Goal: Check status: Check status

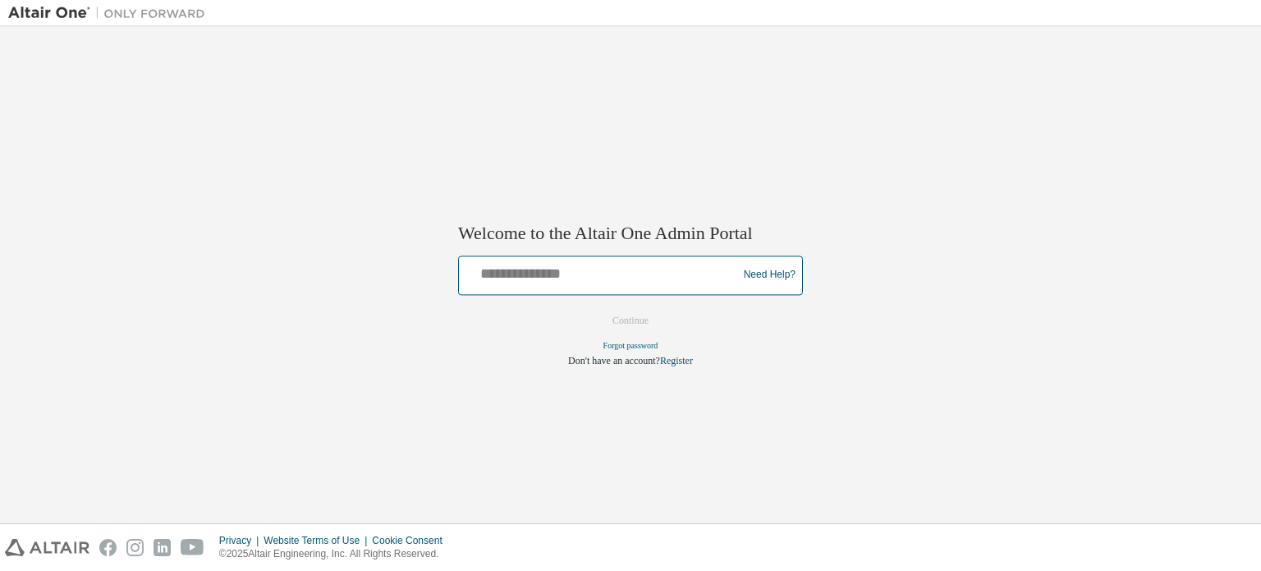
click at [555, 276] on input "text" at bounding box center [601, 272] width 270 height 24
type input "**********"
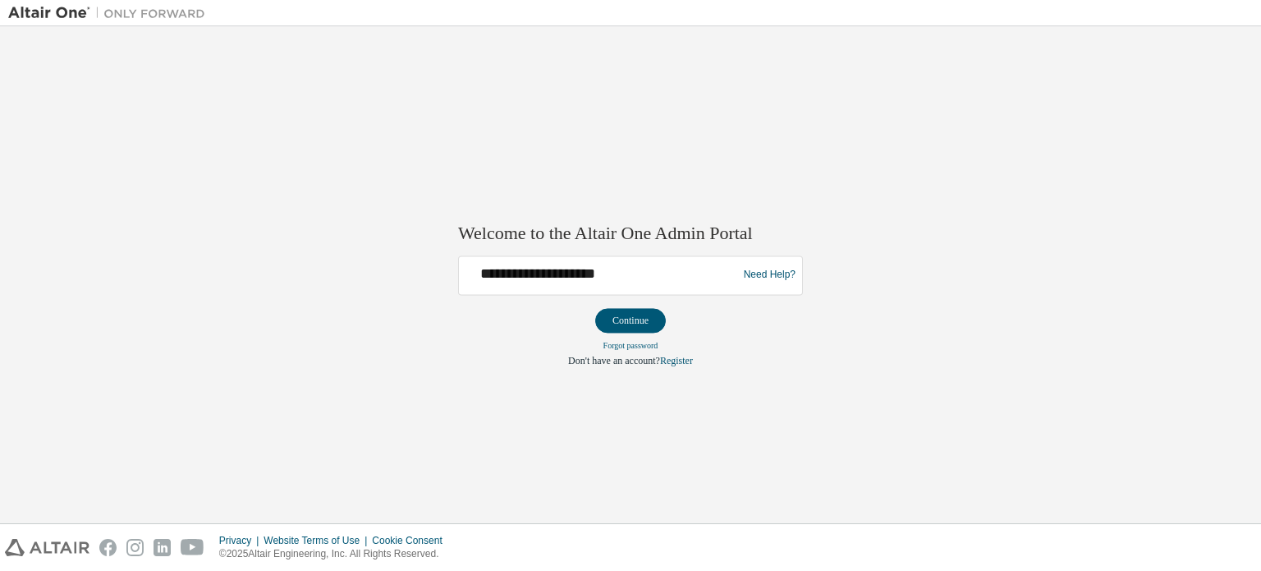
click at [613, 324] on button "Continue" at bounding box center [630, 320] width 71 height 25
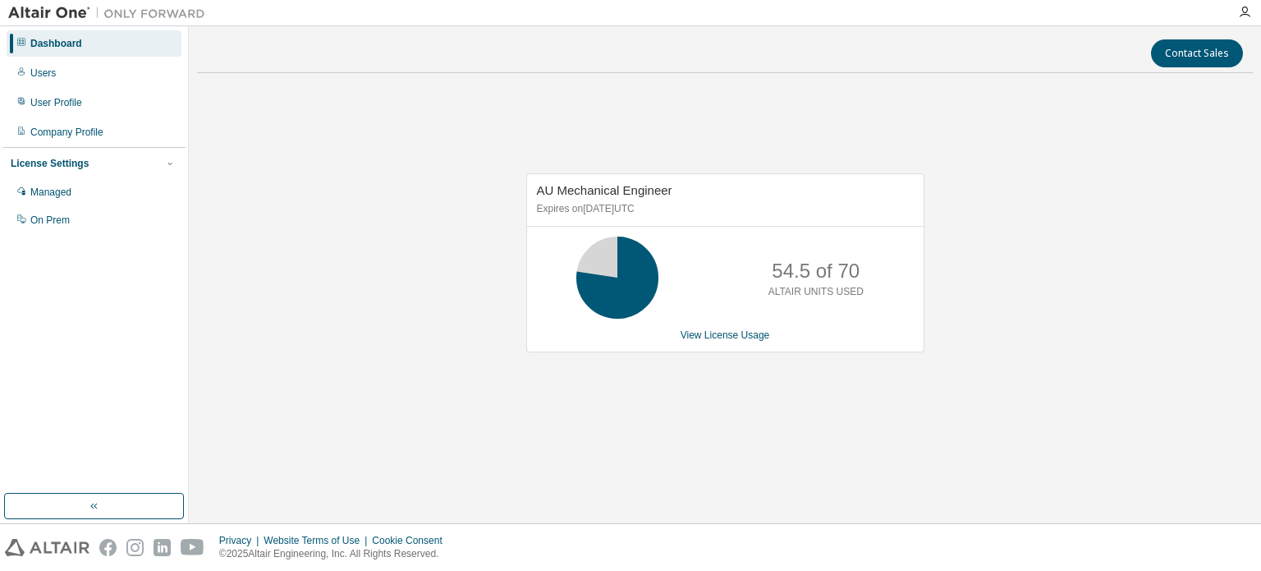
click at [756, 339] on link "View License Usage" at bounding box center [726, 334] width 90 height 11
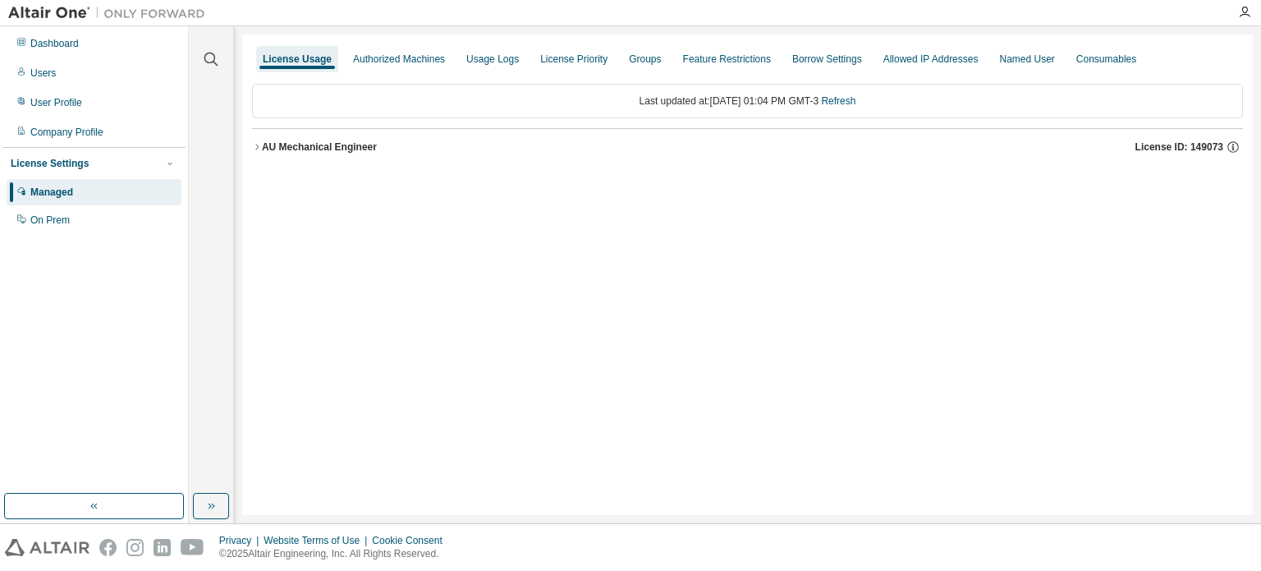
click at [255, 148] on icon "button" at bounding box center [257, 147] width 10 height 10
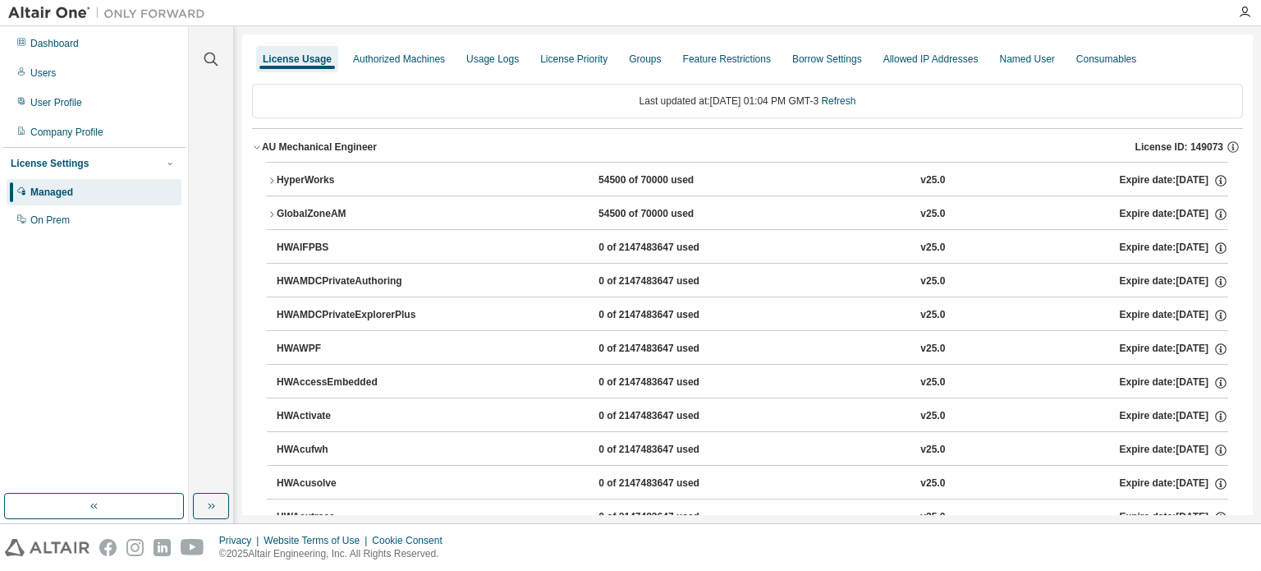
click at [269, 177] on icon "button" at bounding box center [272, 181] width 10 height 10
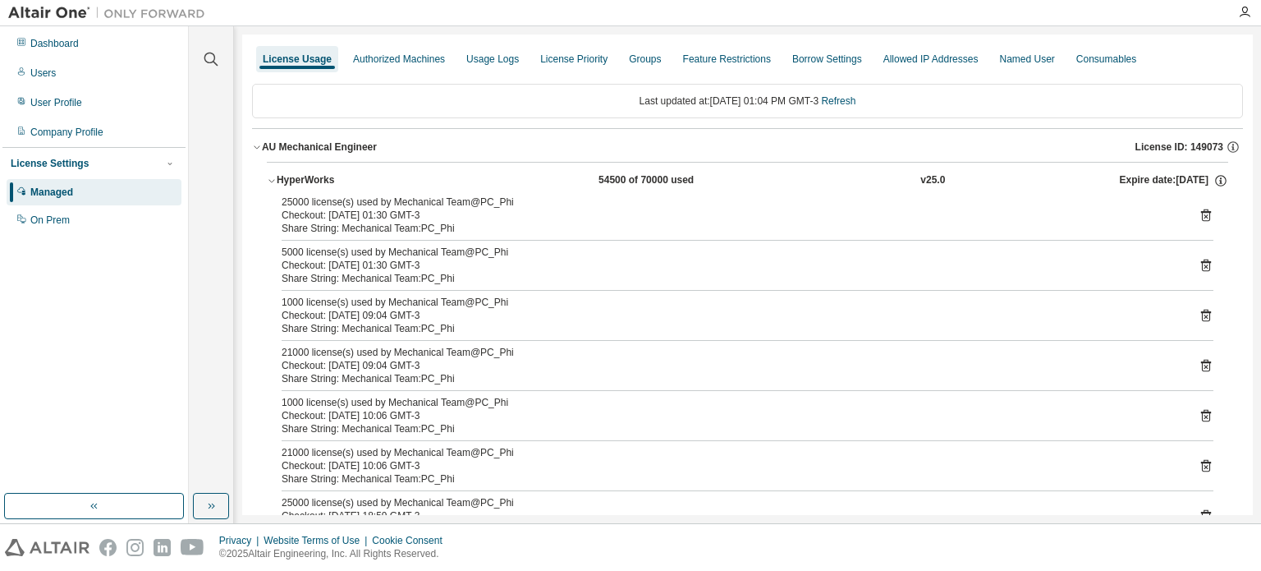
click at [843, 103] on link "Refresh" at bounding box center [838, 100] width 34 height 11
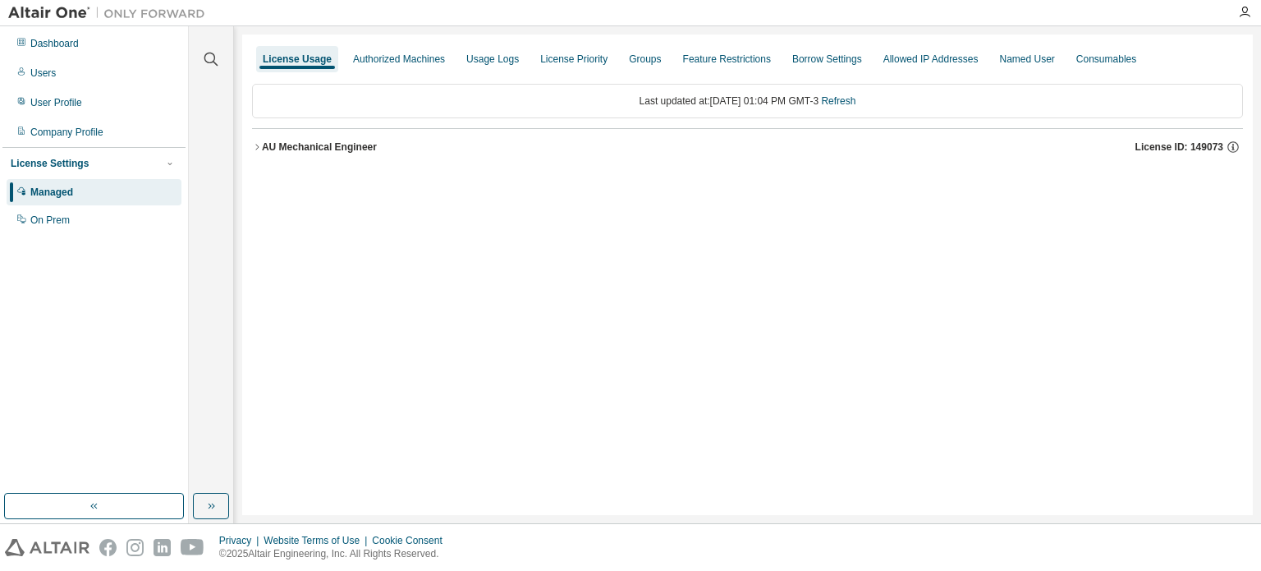
click at [257, 144] on icon "button" at bounding box center [257, 147] width 10 height 10
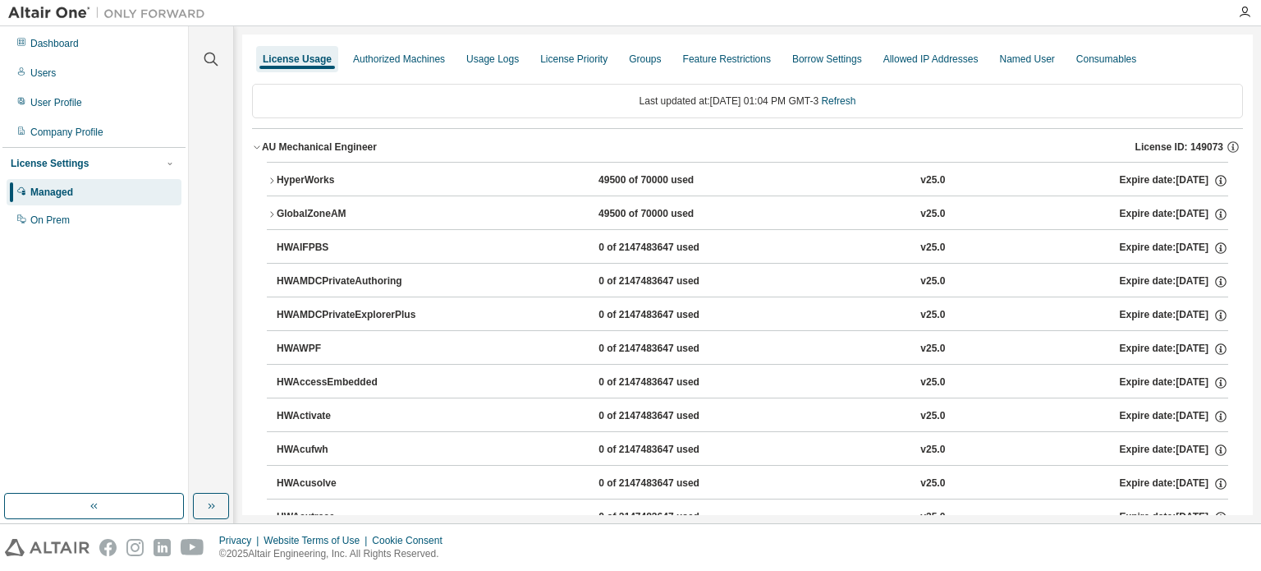
click at [273, 178] on icon "button" at bounding box center [272, 181] width 10 height 10
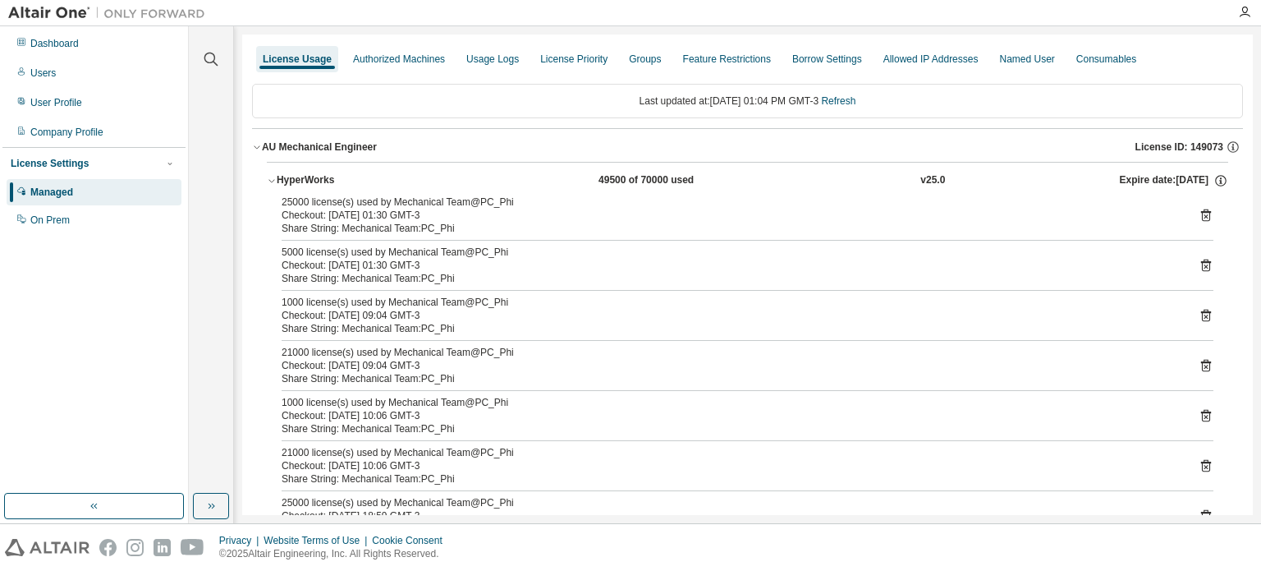
click at [856, 103] on link "Refresh" at bounding box center [838, 100] width 34 height 11
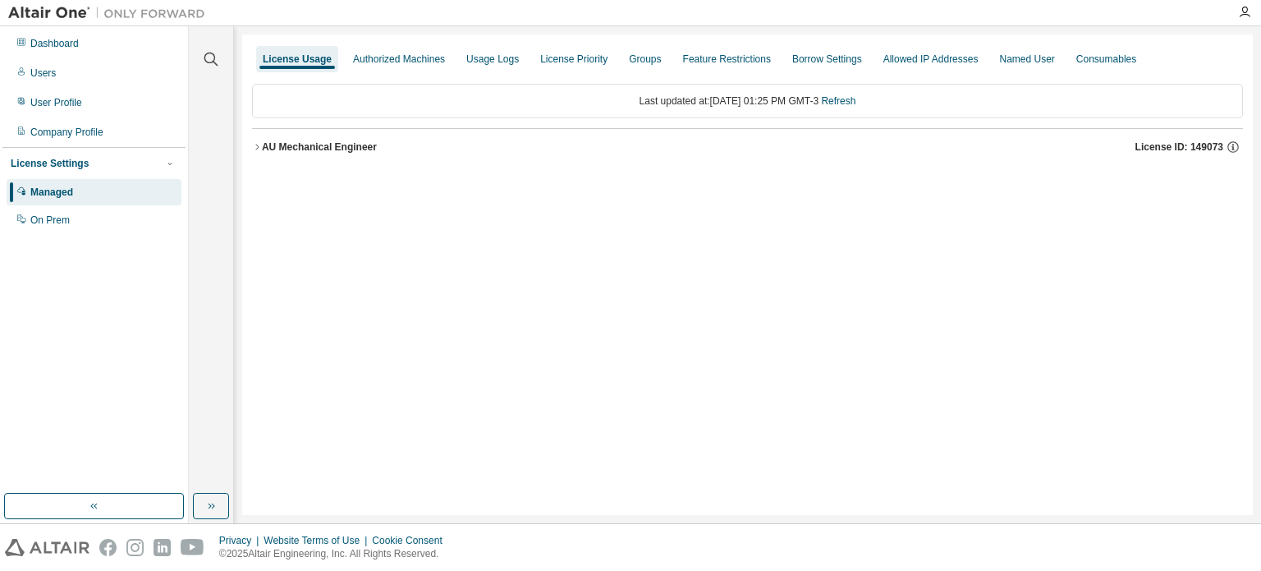
click at [256, 147] on icon "button" at bounding box center [257, 147] width 10 height 10
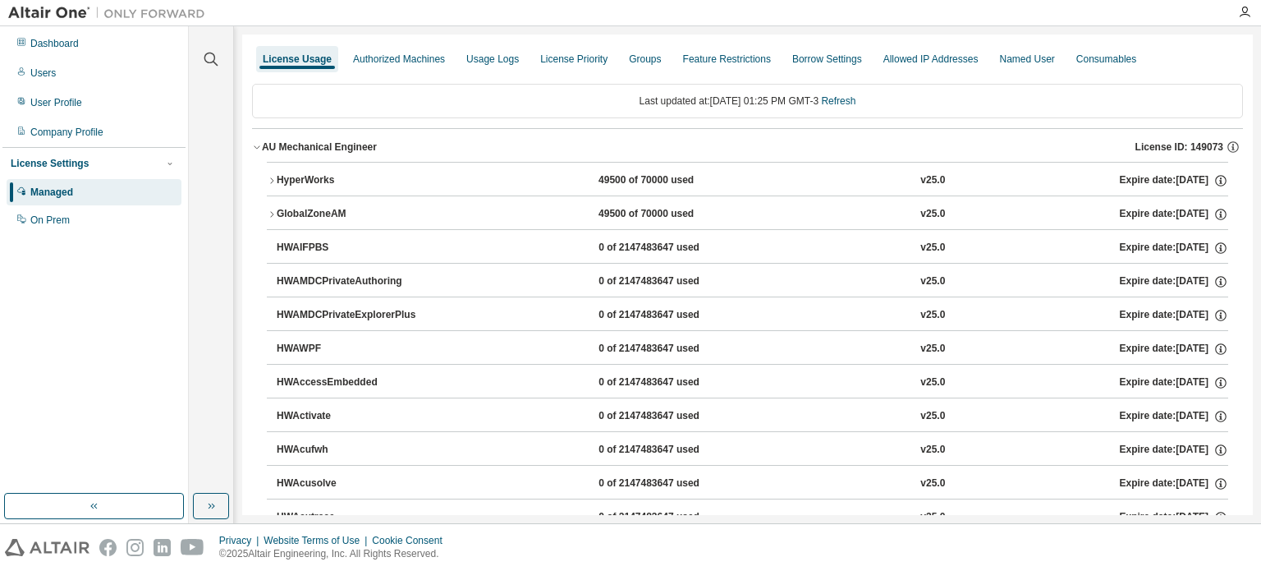
click at [269, 179] on icon "button" at bounding box center [272, 181] width 10 height 10
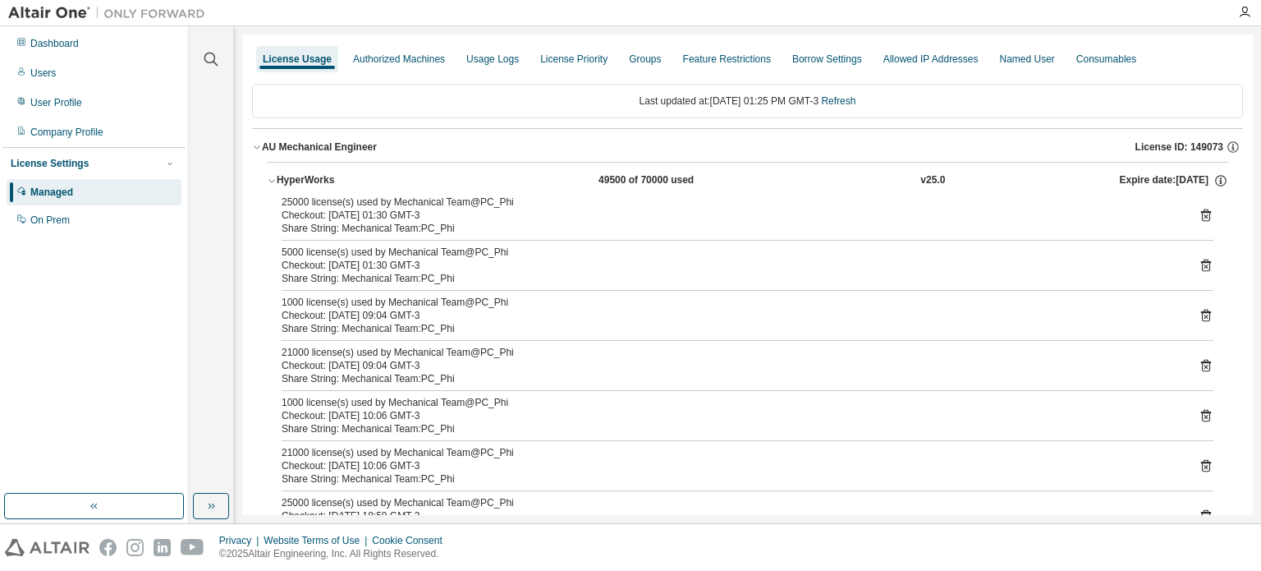
click at [844, 99] on link "Refresh" at bounding box center [838, 100] width 34 height 11
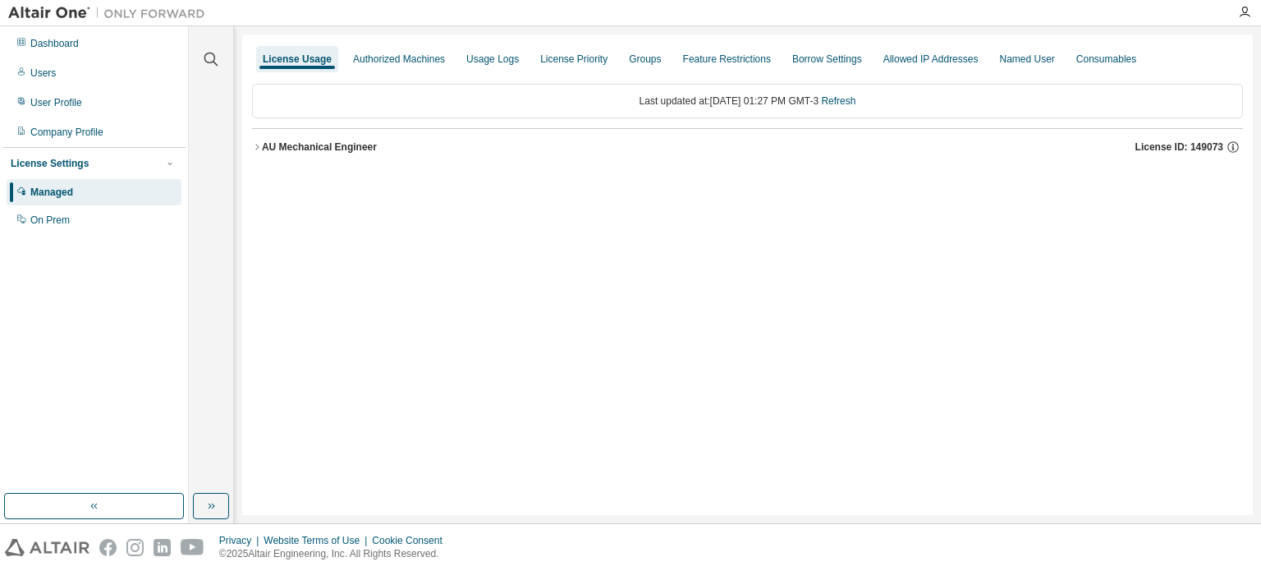
click at [258, 145] on icon "button" at bounding box center [257, 147] width 10 height 10
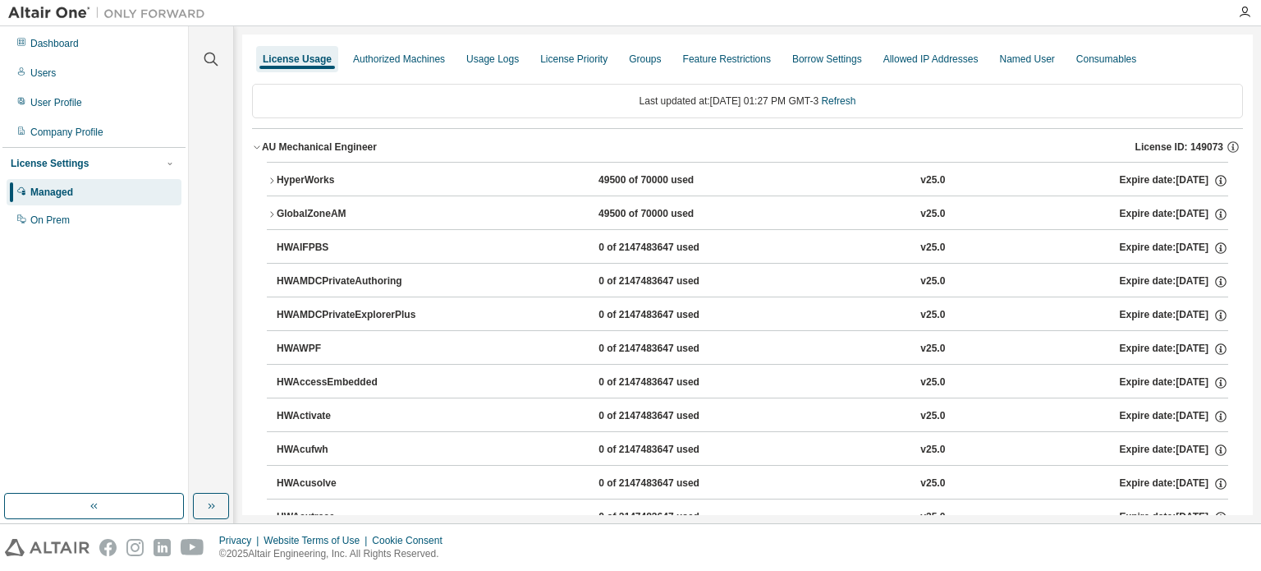
click at [271, 176] on icon "button" at bounding box center [272, 181] width 10 height 10
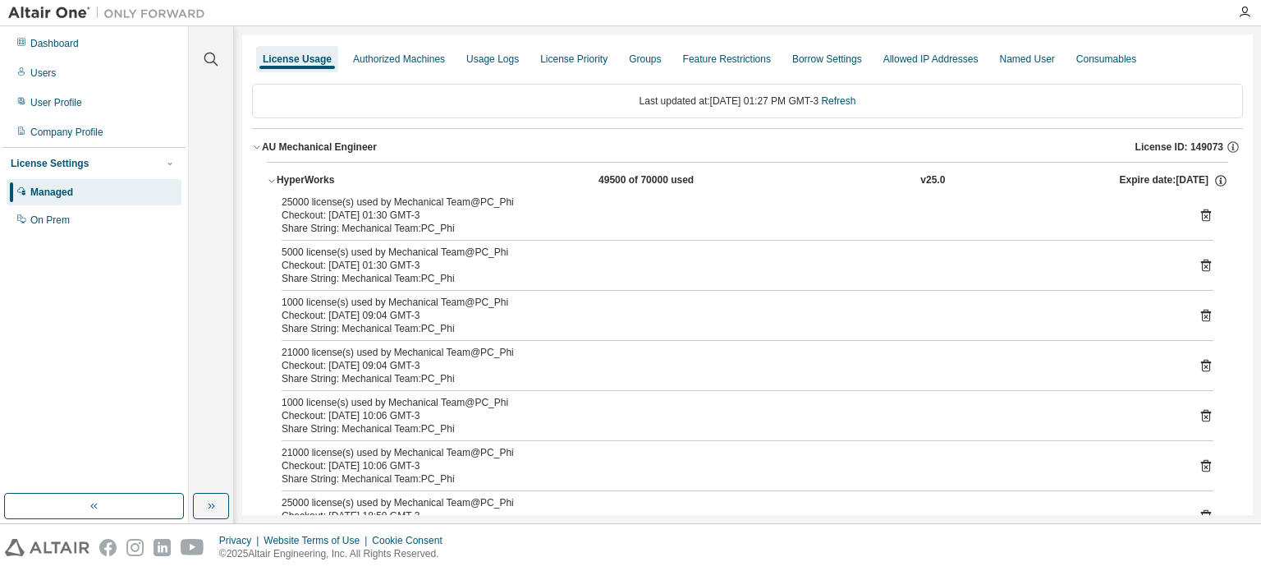
click at [851, 103] on link "Refresh" at bounding box center [838, 100] width 34 height 11
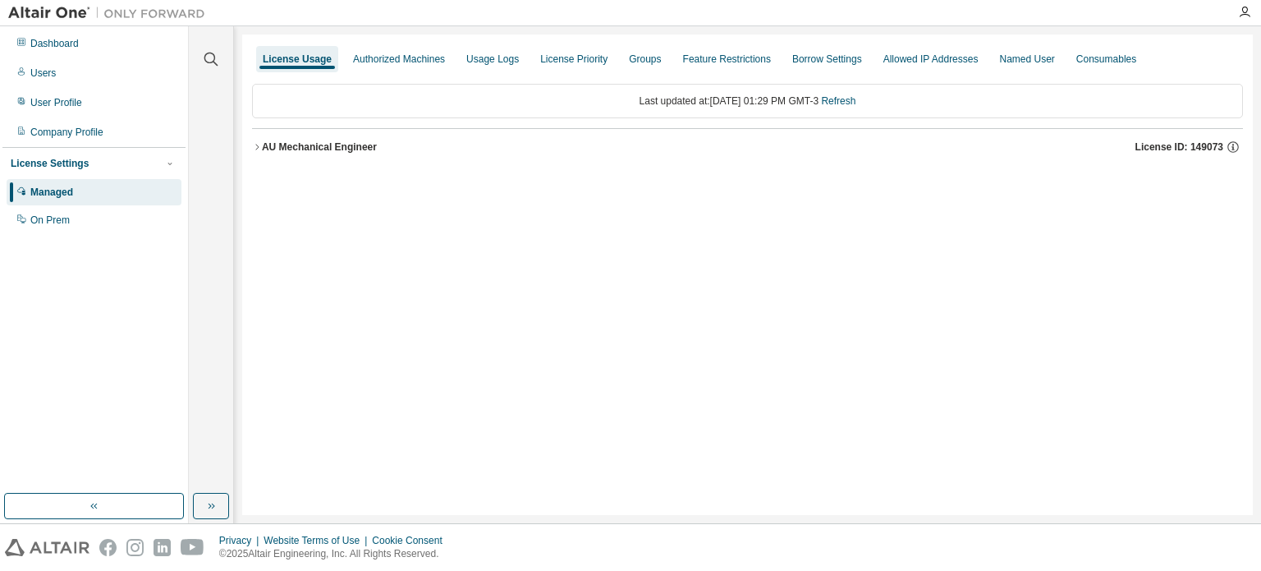
click at [269, 143] on div "AU Mechanical Engineer" at bounding box center [319, 146] width 115 height 13
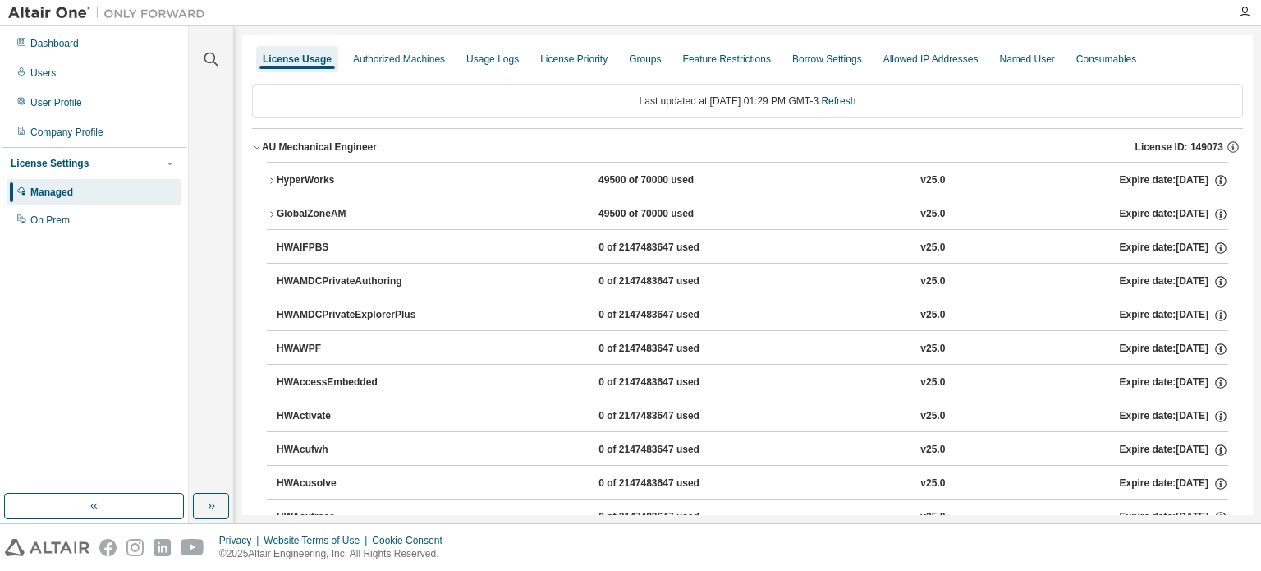
click at [287, 177] on div "HyperWorks" at bounding box center [351, 180] width 148 height 15
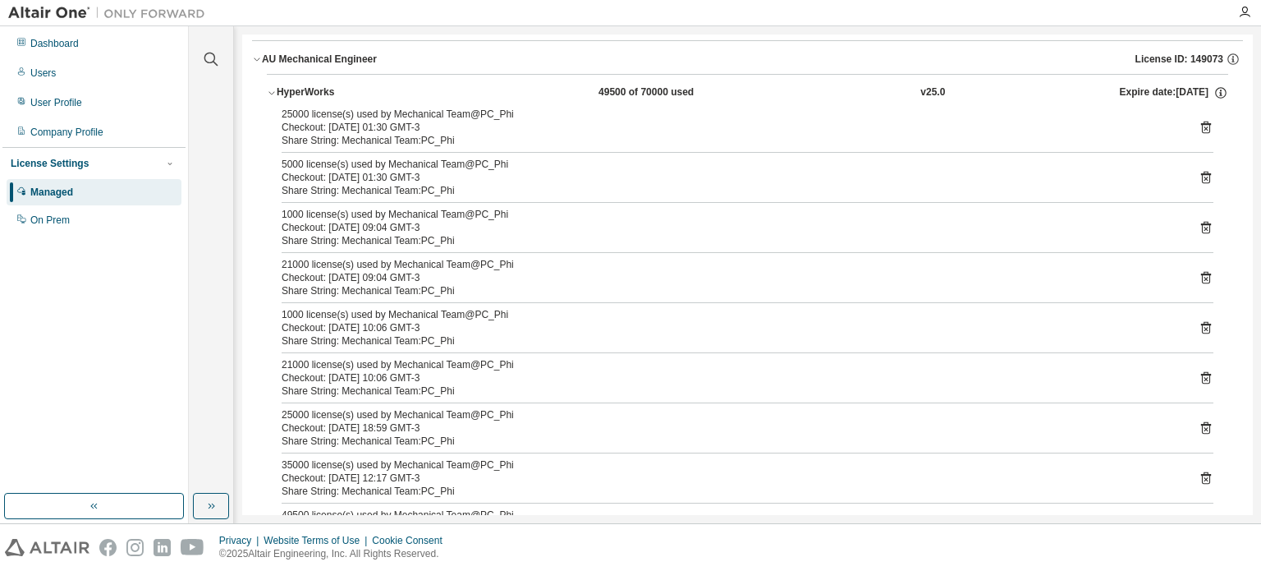
scroll to position [82, 0]
